Goal: Task Accomplishment & Management: Complete application form

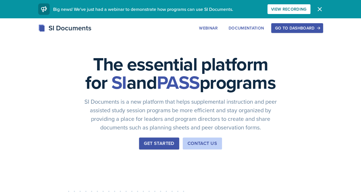
click at [310, 30] on div "Go to Dashboard" at bounding box center [297, 28] width 44 height 5
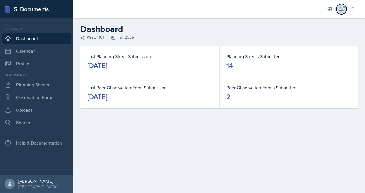
click at [345, 9] on button at bounding box center [341, 9] width 10 height 10
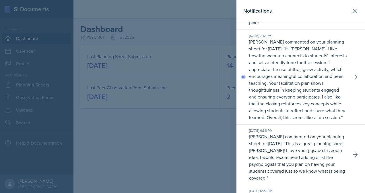
scroll to position [83, 0]
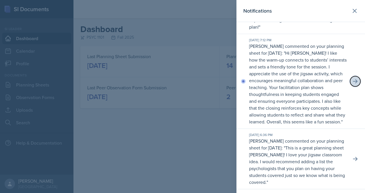
click at [352, 84] on icon at bounding box center [355, 82] width 6 height 6
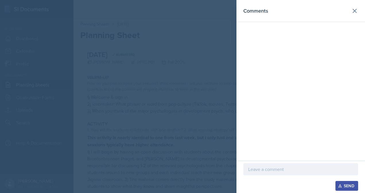
click at [200, 74] on div at bounding box center [182, 96] width 365 height 193
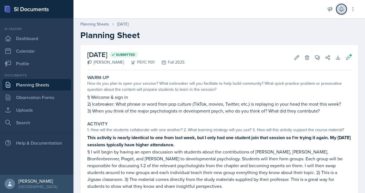
click at [341, 11] on icon at bounding box center [341, 9] width 4 height 4
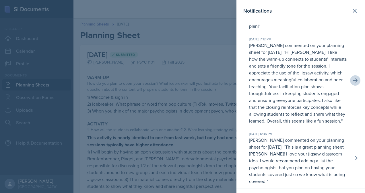
scroll to position [82, 0]
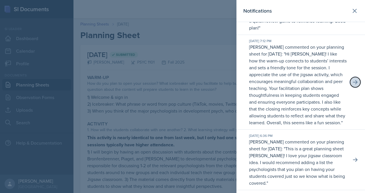
click at [352, 85] on icon at bounding box center [355, 82] width 6 height 6
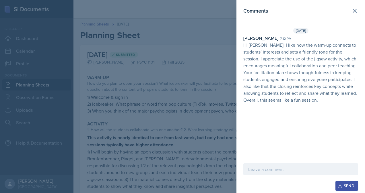
click at [273, 172] on p at bounding box center [300, 169] width 105 height 7
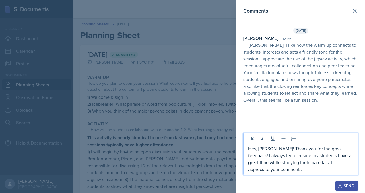
click at [345, 184] on div "Send" at bounding box center [346, 186] width 15 height 5
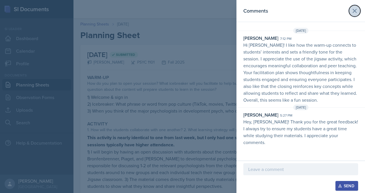
click at [354, 12] on icon at bounding box center [354, 10] width 7 height 7
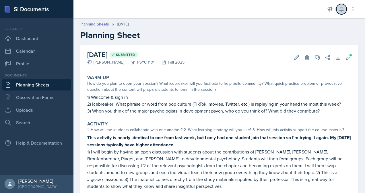
click at [342, 13] on button at bounding box center [341, 9] width 10 height 10
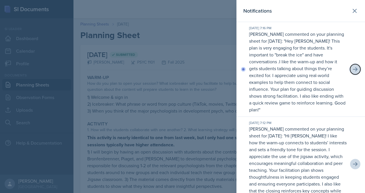
click at [352, 68] on icon at bounding box center [355, 70] width 6 height 6
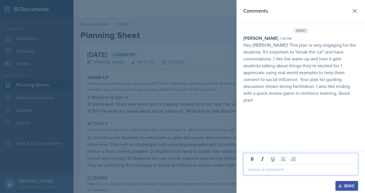
click at [275, 168] on p at bounding box center [300, 169] width 105 height 7
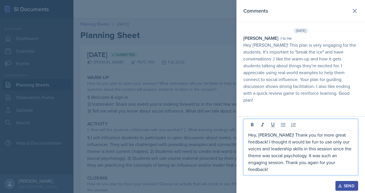
click at [315, 162] on p "Hey, [PERSON_NAME]! Thank you for more great feedback! I thought it would be fu…" at bounding box center [300, 152] width 105 height 41
click at [354, 165] on div "Hey, [PERSON_NAME]! Thank you for more great feedback! I thought it would be fu…" at bounding box center [300, 147] width 115 height 57
click at [349, 164] on p "Hey, [PERSON_NAME]! Thank you for more great feedback! I thought it would be fu…" at bounding box center [300, 152] width 105 height 41
click at [344, 184] on div "Send" at bounding box center [346, 186] width 15 height 5
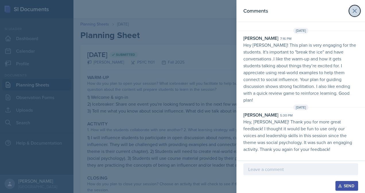
click at [357, 11] on icon at bounding box center [354, 10] width 7 height 7
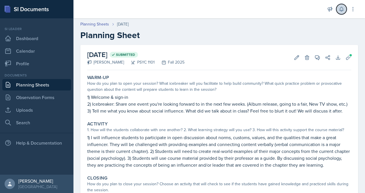
click at [344, 13] on button at bounding box center [341, 9] width 10 height 10
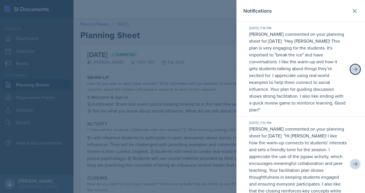
click at [353, 68] on icon at bounding box center [355, 69] width 5 height 4
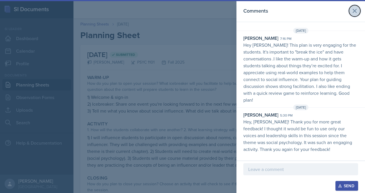
click at [353, 11] on icon at bounding box center [354, 10] width 7 height 7
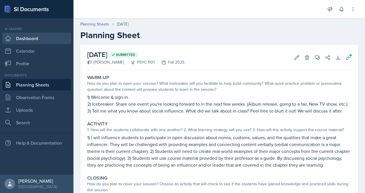
click at [35, 38] on link "Dashboard" at bounding box center [36, 38] width 69 height 11
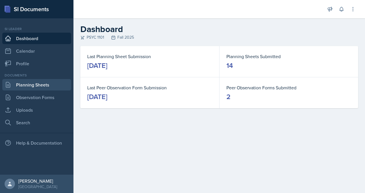
click at [49, 88] on link "Planning Sheets" at bounding box center [36, 84] width 69 height 11
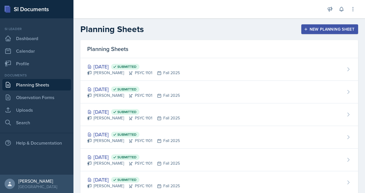
click at [331, 29] on div "New Planning Sheet" at bounding box center [329, 29] width 49 height 5
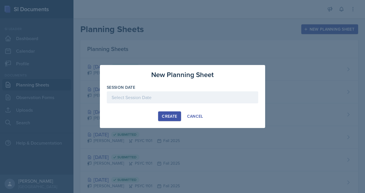
click at [138, 99] on div at bounding box center [182, 98] width 151 height 12
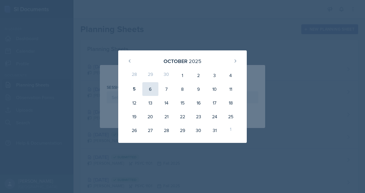
click at [153, 88] on div "6" at bounding box center [150, 89] width 16 height 14
type input "[DATE]"
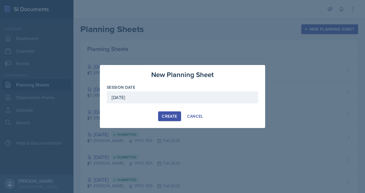
click at [166, 114] on div "Create" at bounding box center [169, 116] width 15 height 5
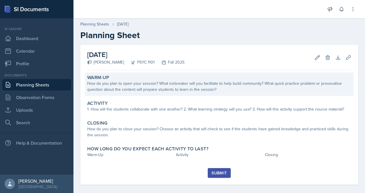
click at [164, 83] on div "How do you plan to open your session? What icebreaker will you facilitate to he…" at bounding box center [219, 87] width 264 height 12
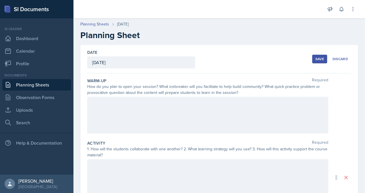
click at [148, 112] on div at bounding box center [207, 115] width 241 height 37
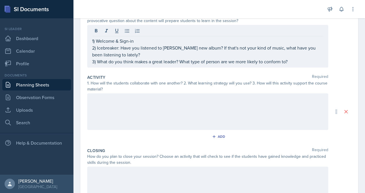
scroll to position [73, 0]
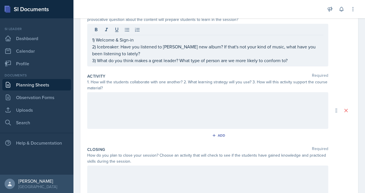
click at [205, 103] on div at bounding box center [207, 110] width 241 height 37
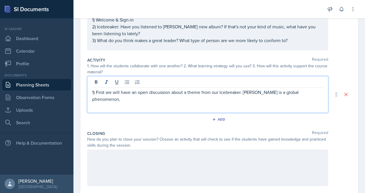
click at [318, 92] on p "1) First we will have an open discussion about a theme from our Icebreaker. [PE…" at bounding box center [207, 96] width 231 height 14
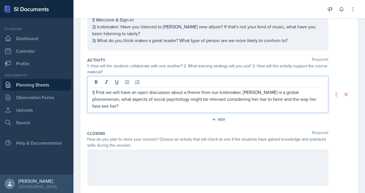
click at [317, 99] on p "1) First we will have an open discussion about a theme from our Icebreaker. [PE…" at bounding box center [207, 99] width 231 height 21
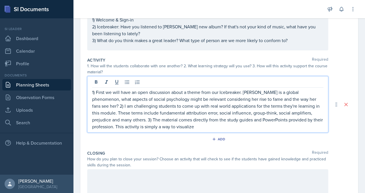
click at [173, 127] on p "1) First we will have an open discussion about a theme from our Icebreaker. [PE…" at bounding box center [207, 109] width 231 height 41
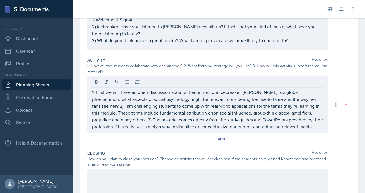
drag, startPoint x: 364, startPoint y: 150, endPoint x: 234, endPoint y: 128, distance: 132.1
click at [234, 128] on p "1) First we will have an open discussion about a theme from our Icebreaker. [PE…" at bounding box center [207, 109] width 231 height 41
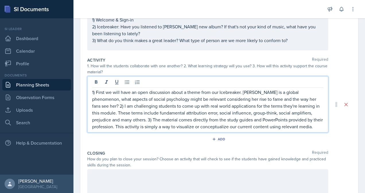
click at [287, 126] on p "1) First we will have an open discussion about a theme from our Icebreaker. [PE…" at bounding box center [207, 109] width 231 height 41
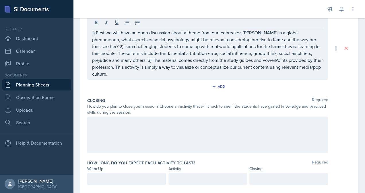
click at [240, 129] on div at bounding box center [207, 135] width 241 height 37
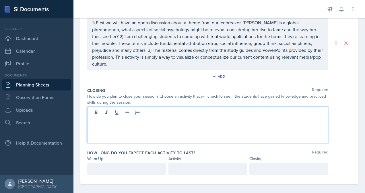
scroll to position [140, 0]
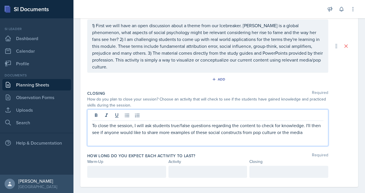
click at [313, 125] on p "To close the session, I will ask students true/false questions regarding the co…" at bounding box center [207, 129] width 231 height 14
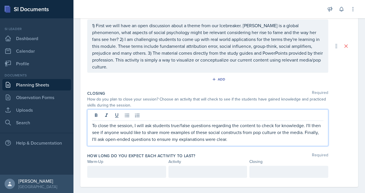
click at [156, 166] on div at bounding box center [126, 172] width 79 height 12
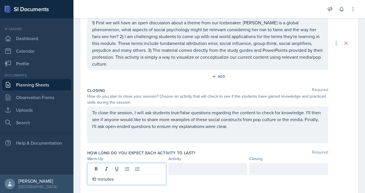
click at [193, 163] on div at bounding box center [207, 169] width 79 height 12
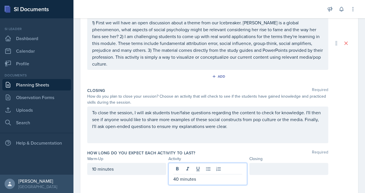
click at [264, 163] on div at bounding box center [288, 169] width 79 height 12
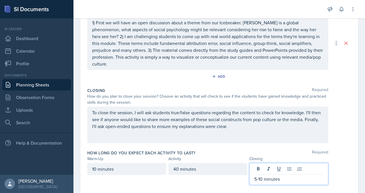
click at [341, 164] on div "10 minutes 40 minutes 5-10 minutes" at bounding box center [219, 174] width 264 height 22
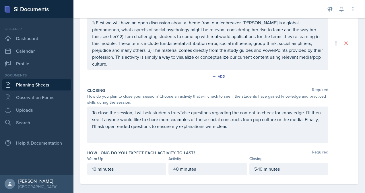
scroll to position [140, 0]
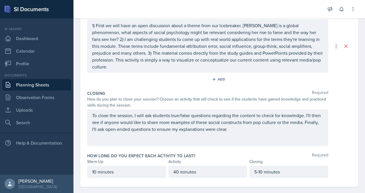
click at [96, 166] on div "10 minutes" at bounding box center [126, 172] width 79 height 12
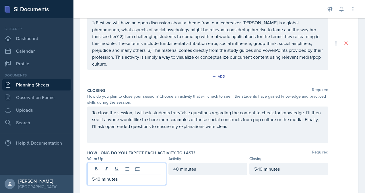
click at [173, 163] on div "40 minutes" at bounding box center [207, 169] width 79 height 12
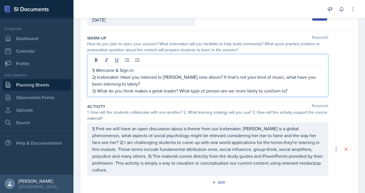
scroll to position [53, 0]
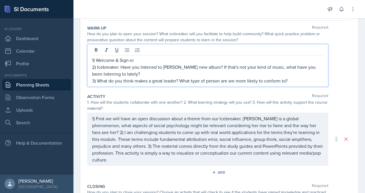
click at [286, 79] on p "3) What do you think makes a great leader? What type of person are we more like…" at bounding box center [207, 80] width 231 height 7
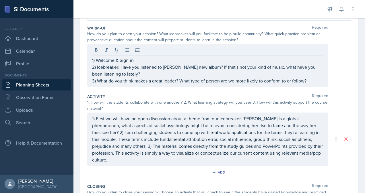
click at [343, 97] on div "Activity Required" at bounding box center [219, 97] width 264 height 6
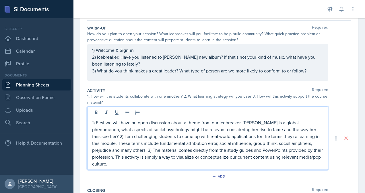
click at [100, 113] on div "1) First we will have an open discussion about a theme from our Icebreaker. [PE…" at bounding box center [207, 138] width 241 height 63
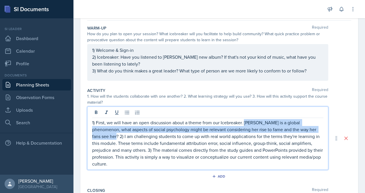
drag, startPoint x: 244, startPoint y: 122, endPoint x: 315, endPoint y: 130, distance: 71.1
click at [315, 130] on p "1) First, we will have an open discussion about a theme from our Icebreaker. [P…" at bounding box center [207, 143] width 231 height 48
copy p "[PERSON_NAME] is a global phenomenon, what aspects of social psychology might b…"
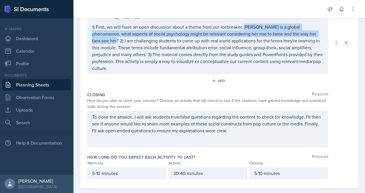
scroll to position [150, 0]
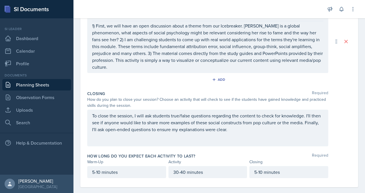
click at [354, 83] on div "Date [DATE] [DATE] 28 29 30 1 2 3 4 5 6 7 8 9 10 11 12 13 14 15 16 17 18 19 20 …" at bounding box center [218, 48] width 291 height 306
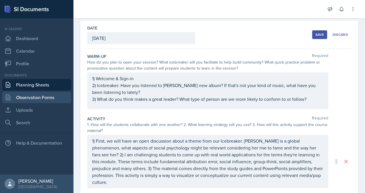
scroll to position [57, 0]
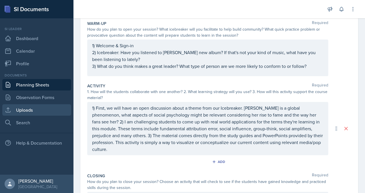
click at [35, 111] on link "Uploads" at bounding box center [36, 109] width 69 height 11
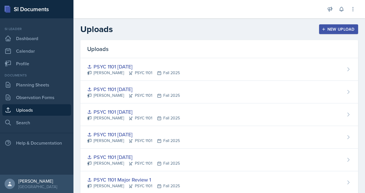
click at [329, 27] on div "New Upload" at bounding box center [339, 29] width 32 height 5
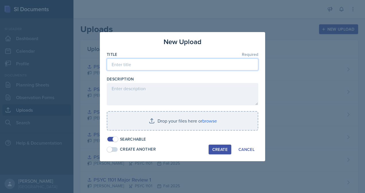
click at [174, 67] on input at bounding box center [182, 65] width 151 height 12
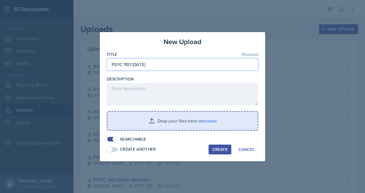
type input "PSYC 1101 [DATE]"
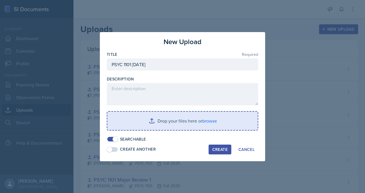
click at [210, 121] on input "file" at bounding box center [182, 121] width 150 height 18
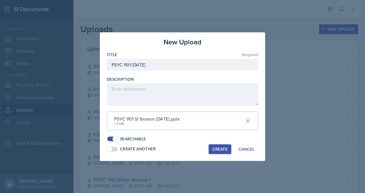
click at [221, 149] on div "Create" at bounding box center [219, 149] width 15 height 5
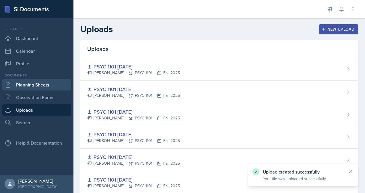
click at [40, 87] on link "Planning Sheets" at bounding box center [36, 84] width 69 height 11
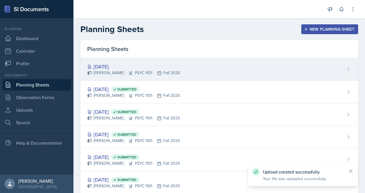
click at [207, 72] on div "[DATE] [PERSON_NAME] PSYC 1101 Fall 2025" at bounding box center [219, 69] width 278 height 23
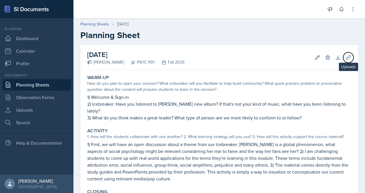
click at [345, 58] on icon at bounding box center [348, 58] width 6 height 6
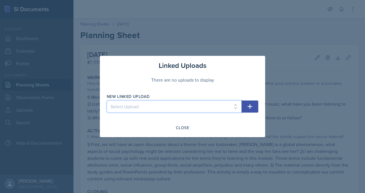
click at [182, 103] on select "Select Upload [PERSON_NAME] PSYC 1101 [DATE] PSYC [PHONE_NUMBER][DATE] PSYC 110…" at bounding box center [174, 107] width 135 height 12
select select "9d1d9503-5323-4a30-8766-48f997999464"
click at [107, 101] on select "Select Upload [PERSON_NAME] PSYC 1101 [DATE] PSYC [PHONE_NUMBER][DATE] PSYC 110…" at bounding box center [174, 107] width 135 height 12
click at [251, 104] on icon "button" at bounding box center [249, 106] width 7 height 7
select select
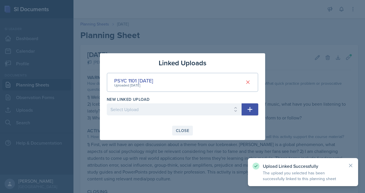
click at [188, 130] on div "Close" at bounding box center [182, 131] width 13 height 5
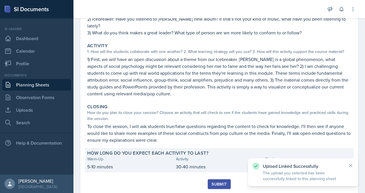
scroll to position [102, 0]
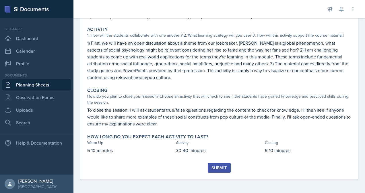
click at [221, 167] on div "Submit" at bounding box center [218, 168] width 15 height 5
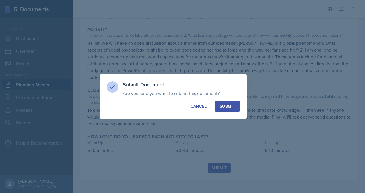
click at [234, 107] on div "Submit" at bounding box center [227, 107] width 15 height 6
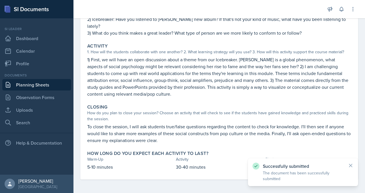
scroll to position [0, 0]
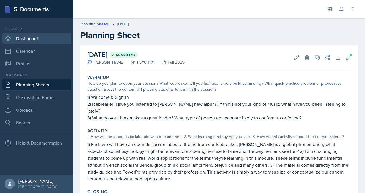
click at [30, 42] on link "Dashboard" at bounding box center [36, 38] width 69 height 11
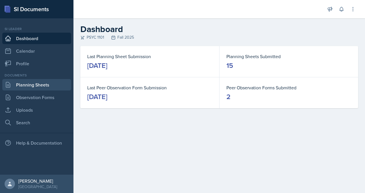
click at [57, 83] on link "Planning Sheets" at bounding box center [36, 84] width 69 height 11
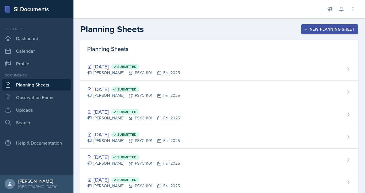
click at [334, 28] on div "New Planning Sheet" at bounding box center [329, 29] width 49 height 5
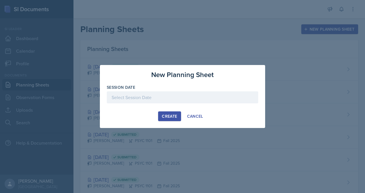
click at [170, 100] on div at bounding box center [182, 98] width 151 height 12
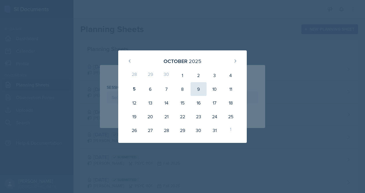
click at [200, 86] on div "9" at bounding box center [199, 89] width 16 height 14
type input "[DATE]"
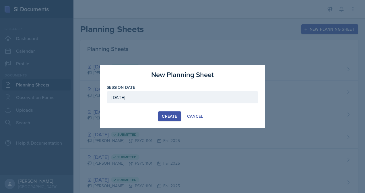
click at [170, 118] on div "Create" at bounding box center [169, 116] width 15 height 5
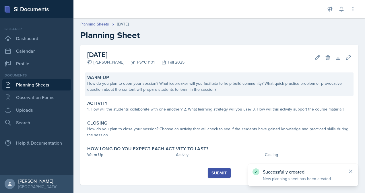
click at [117, 84] on div "How do you plan to open your session? What icebreaker will you facilitate to he…" at bounding box center [219, 87] width 264 height 12
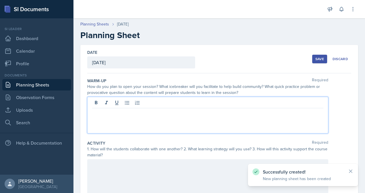
click at [120, 104] on div at bounding box center [207, 115] width 241 height 37
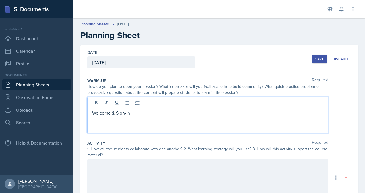
click at [92, 116] on p "Welcome & Sign-in" at bounding box center [207, 113] width 231 height 7
click at [166, 118] on div "1) Welcome & Sign-in" at bounding box center [207, 115] width 241 height 37
click at [154, 113] on p "1) Welcome & Sign-in" at bounding box center [207, 113] width 231 height 7
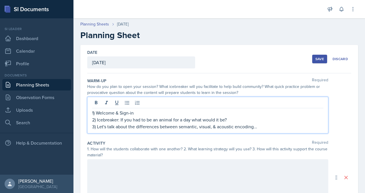
click at [267, 127] on p "3) Let's talk about the differences between semantic, visual, & acoustic encodi…" at bounding box center [207, 126] width 231 height 7
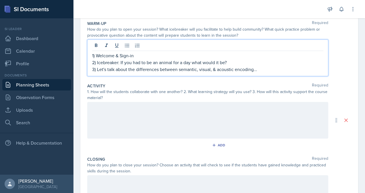
click at [134, 120] on div at bounding box center [207, 120] width 241 height 37
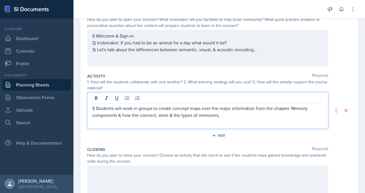
click at [231, 116] on p "1) Students will work in groups to create concept maps over the major informati…" at bounding box center [207, 112] width 231 height 14
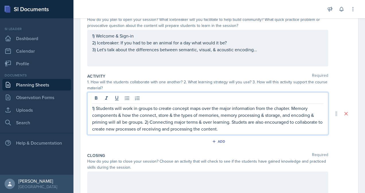
click at [244, 130] on p "1) Students will work in groups to create concept maps over the major informati…" at bounding box center [207, 119] width 231 height 28
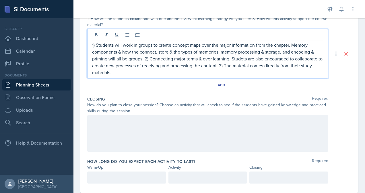
scroll to position [143, 0]
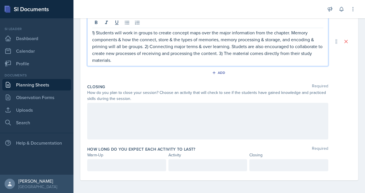
click at [180, 111] on div at bounding box center [207, 121] width 241 height 37
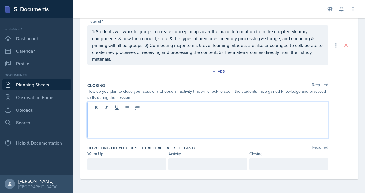
scroll to position [133, 0]
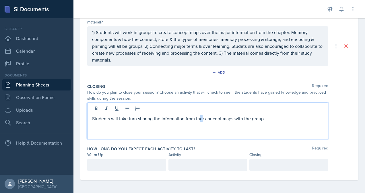
click at [201, 120] on p "Students will take turn sharing the information from ther concept maps with the…" at bounding box center [207, 118] width 231 height 7
click at [277, 116] on p "Students will take turn sharing the information from their concept maps with th…" at bounding box center [207, 118] width 231 height 7
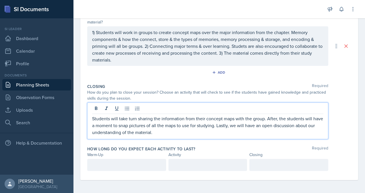
click at [188, 131] on p "Students will take turn sharing the information from their concept maps with th…" at bounding box center [207, 125] width 231 height 21
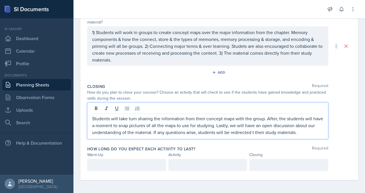
click at [131, 161] on div at bounding box center [126, 165] width 79 height 12
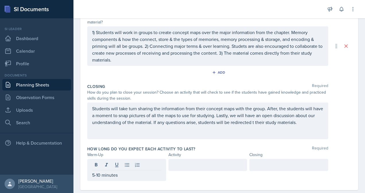
click at [187, 168] on div at bounding box center [207, 165] width 79 height 12
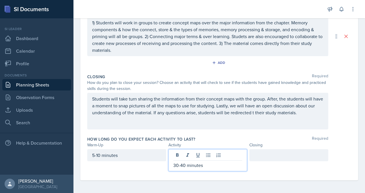
click at [259, 151] on div at bounding box center [288, 155] width 79 height 12
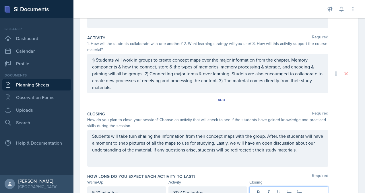
scroll to position [115, 0]
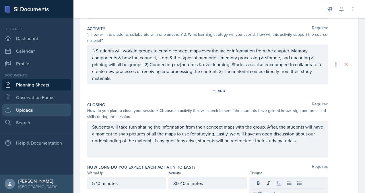
click at [42, 110] on link "Uploads" at bounding box center [36, 109] width 69 height 11
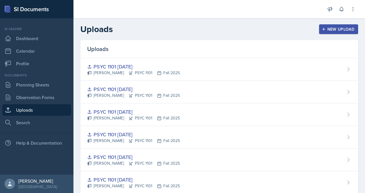
click at [338, 32] on button "New Upload" at bounding box center [338, 29] width 39 height 10
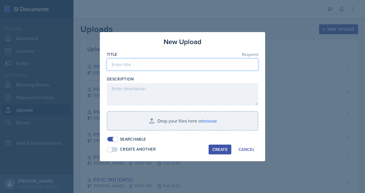
click at [149, 69] on input at bounding box center [182, 65] width 151 height 12
type input "PSYC 1101 [DATE]"
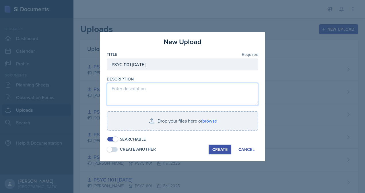
click at [142, 93] on textarea at bounding box center [182, 94] width 151 height 22
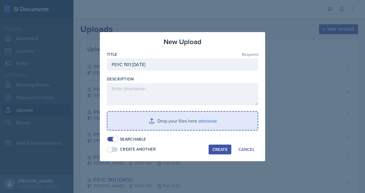
click at [213, 120] on input "file" at bounding box center [182, 121] width 150 height 18
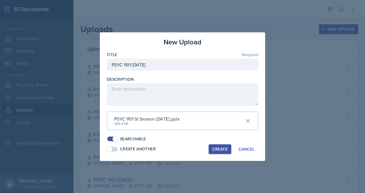
click at [220, 149] on div "Create" at bounding box center [219, 149] width 15 height 5
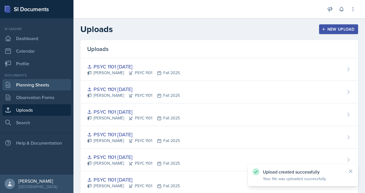
click at [35, 86] on link "Planning Sheets" at bounding box center [36, 84] width 69 height 11
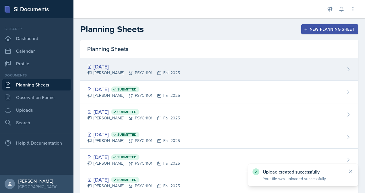
click at [116, 67] on div "[DATE]" at bounding box center [133, 67] width 93 height 8
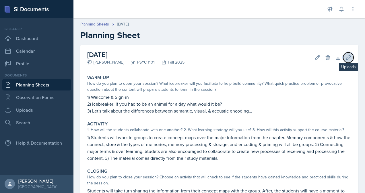
click at [347, 58] on button "Uploads" at bounding box center [348, 58] width 10 height 10
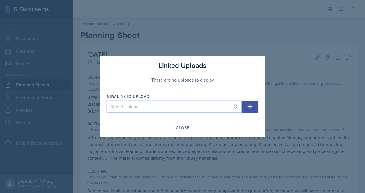
click at [214, 106] on select "Select Upload [PERSON_NAME] PSYC 1101 [DATE] PSYC [PHONE_NUMBER][DATE] PSYC 110…" at bounding box center [174, 107] width 135 height 12
select select "f53e7899-5964-4050-9e26-03cf3ca9e1c0"
click at [107, 101] on select "Select Upload [PERSON_NAME] PSYC 1101 [DATE] PSYC [PHONE_NUMBER][DATE] PSYC 110…" at bounding box center [174, 107] width 135 height 12
click at [251, 105] on icon "button" at bounding box center [249, 106] width 7 height 7
select select
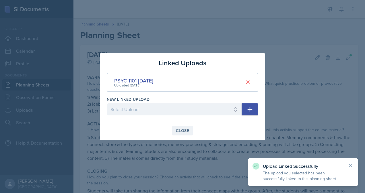
click at [181, 130] on div "Close" at bounding box center [182, 131] width 13 height 5
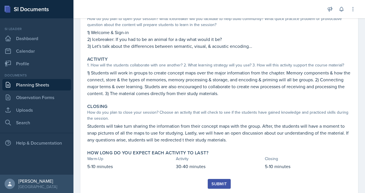
scroll to position [81, 0]
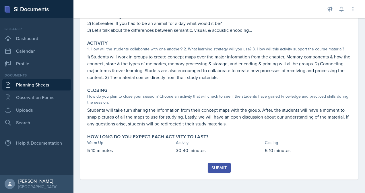
click at [215, 170] on div "Submit" at bounding box center [218, 168] width 15 height 5
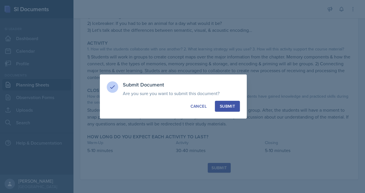
click at [235, 111] on button "Submit" at bounding box center [227, 106] width 25 height 11
